Goal: Information Seeking & Learning: Learn about a topic

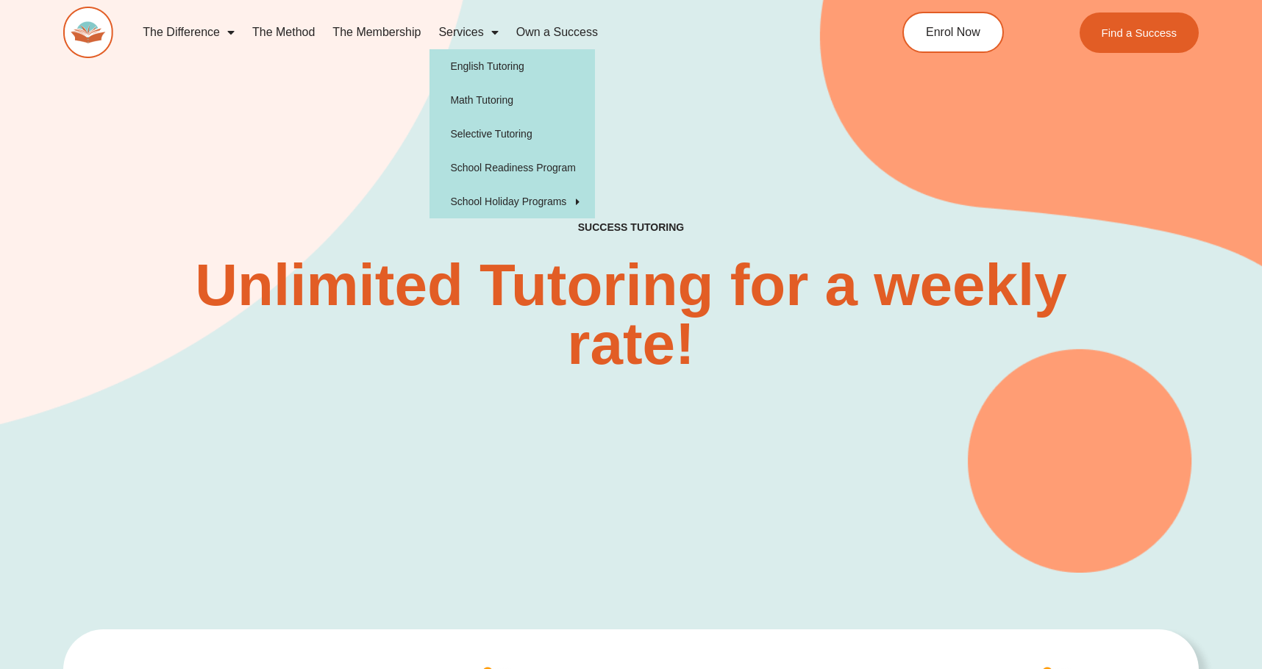
click at [483, 36] on link "Services" at bounding box center [468, 32] width 77 height 34
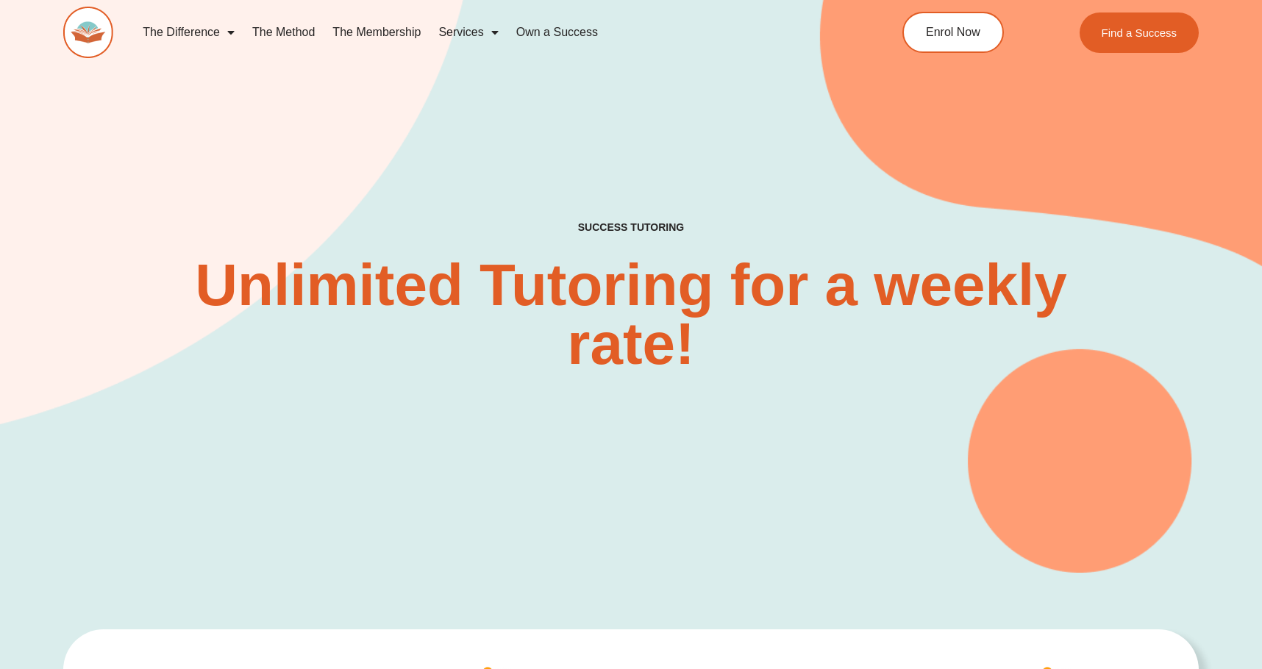
click at [494, 34] on span "Menu" at bounding box center [491, 32] width 15 height 26
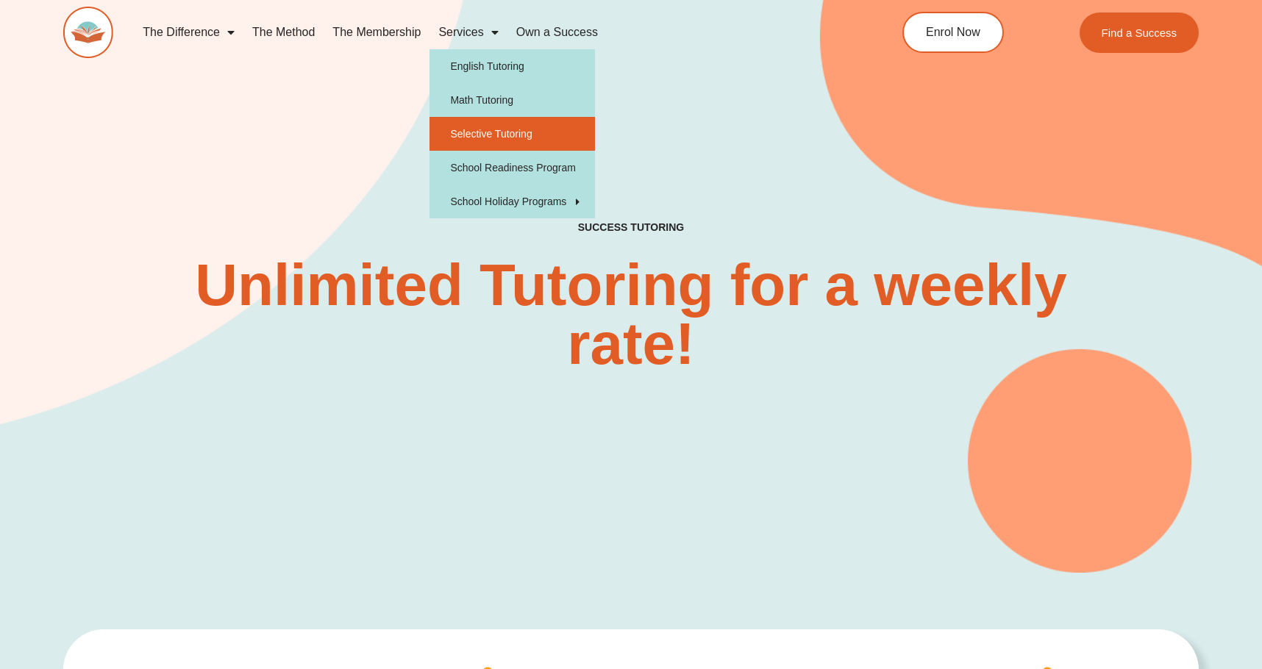
click at [485, 136] on link "Selective Tutoring" at bounding box center [513, 134] width 166 height 34
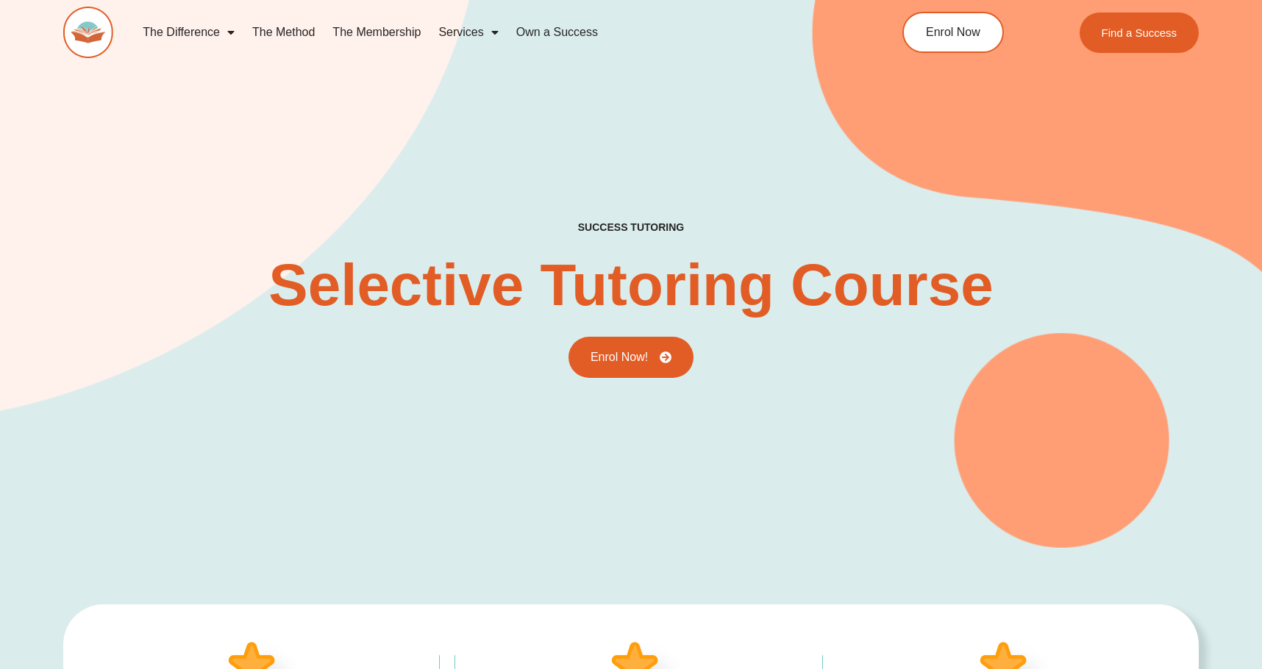
type input "*"
click at [154, 39] on link "The Difference" at bounding box center [189, 32] width 110 height 34
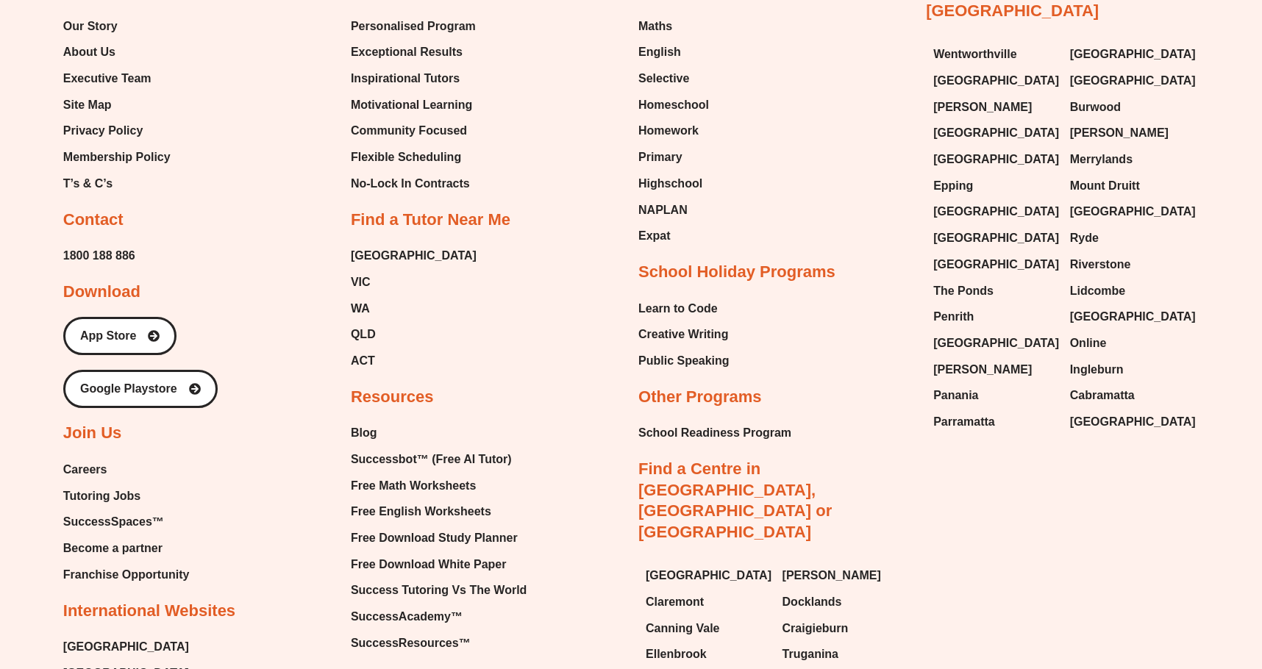
scroll to position [4561, 0]
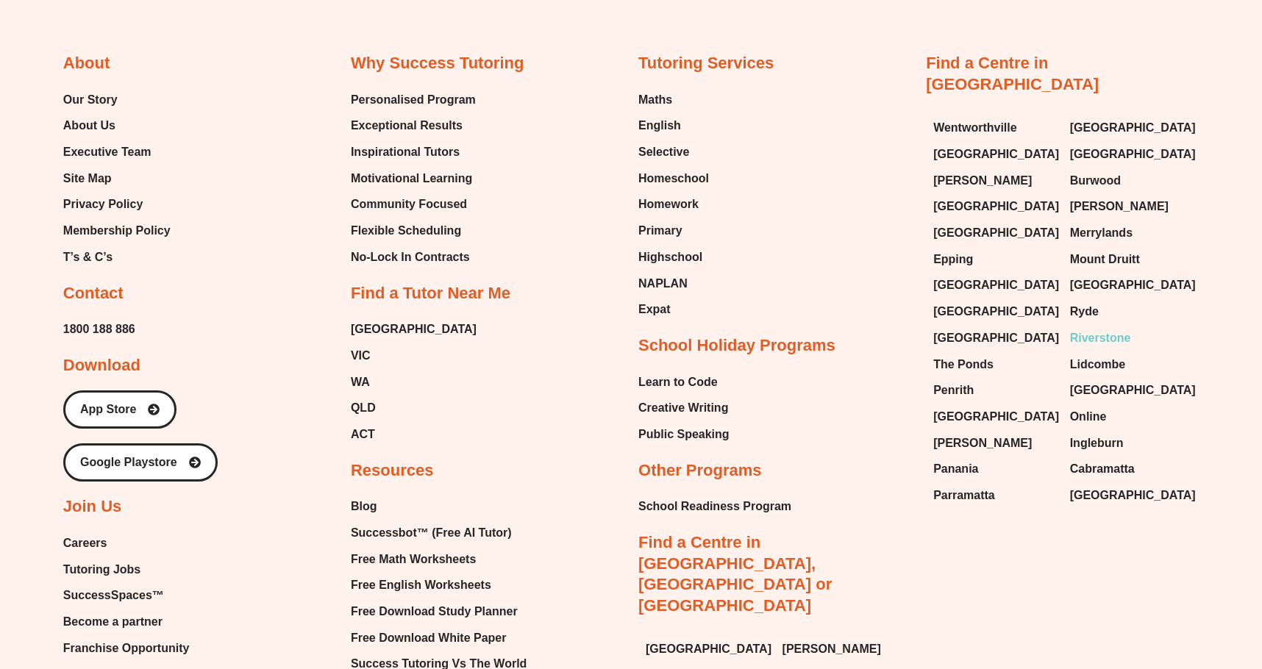
click at [1111, 327] on span "Riverstone" at bounding box center [1100, 338] width 61 height 22
